Goal: Transaction & Acquisition: Purchase product/service

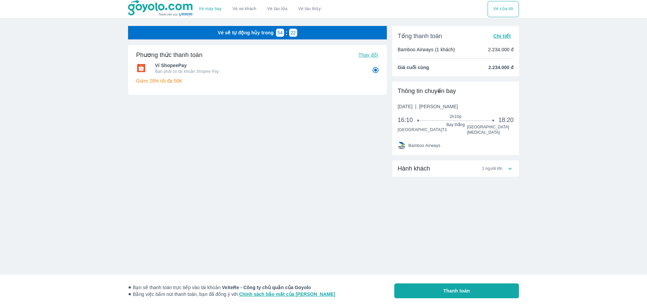
click at [506, 36] on span "Chi tiết" at bounding box center [502, 35] width 18 height 5
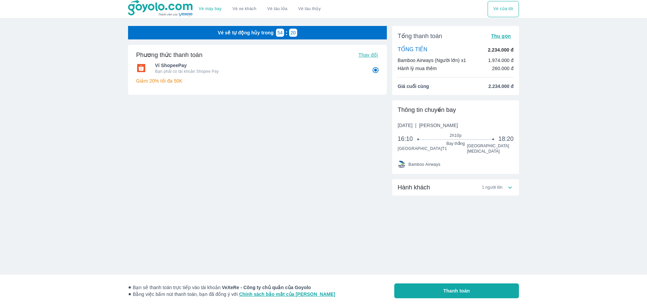
click at [498, 185] on span "1 người lớn" at bounding box center [492, 187] width 21 height 5
click at [463, 290] on span "Thanh toán" at bounding box center [456, 290] width 27 height 7
radio input "false"
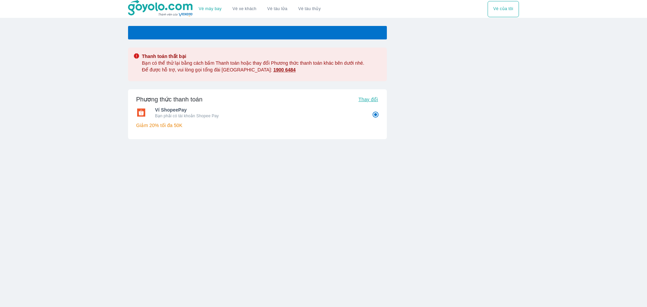
radio input "false"
